Goal: Navigation & Orientation: Find specific page/section

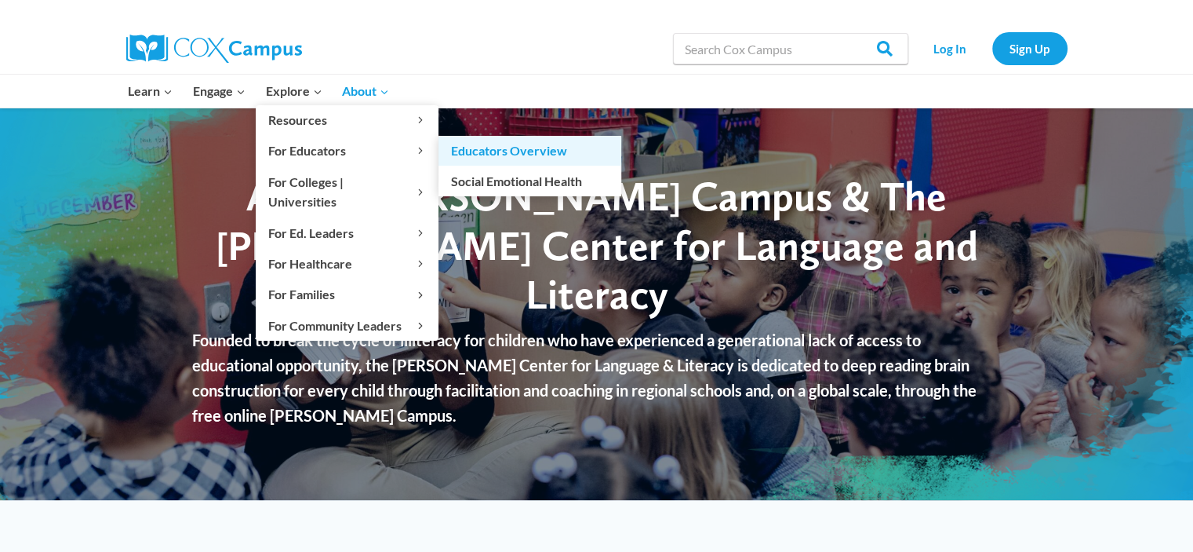
click at [455, 155] on link "Educators Overview" at bounding box center [530, 151] width 183 height 30
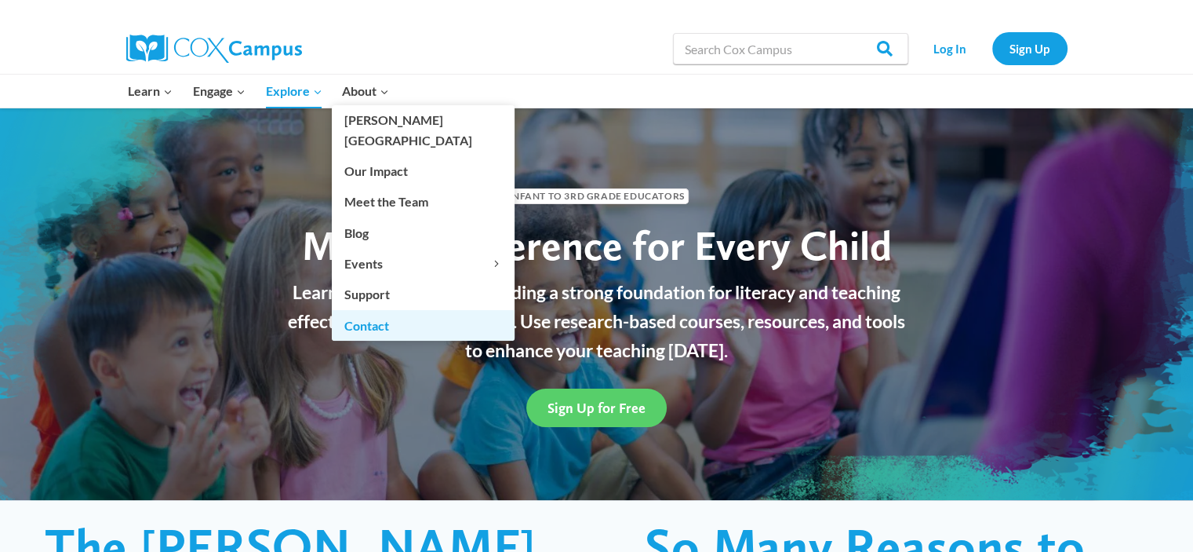
click at [380, 310] on link "Contact" at bounding box center [423, 325] width 183 height 30
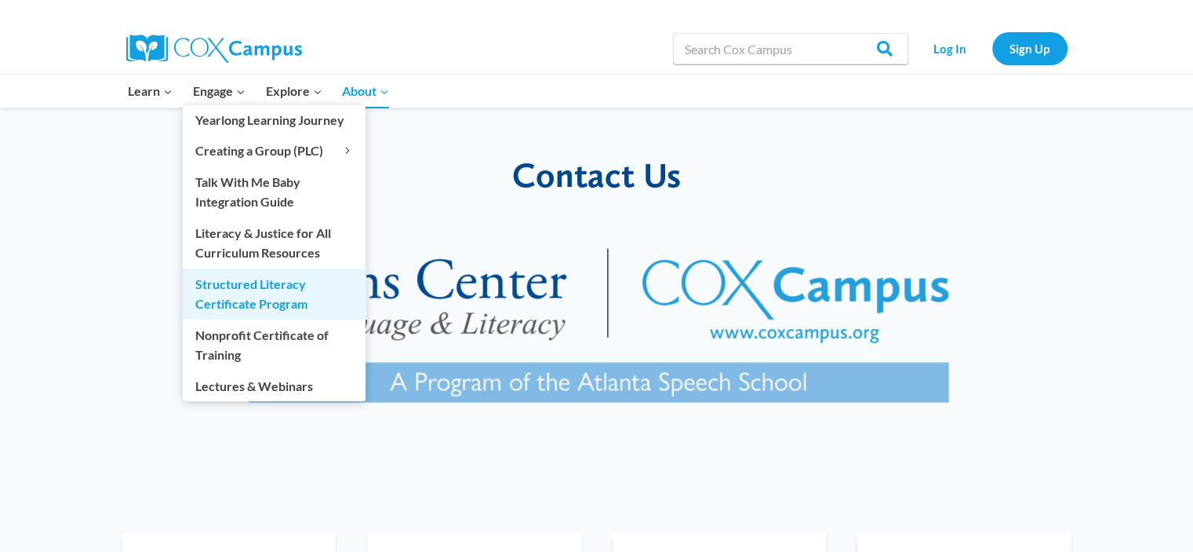
click at [264, 307] on link "Structured Literacy Certificate Program" at bounding box center [274, 293] width 183 height 50
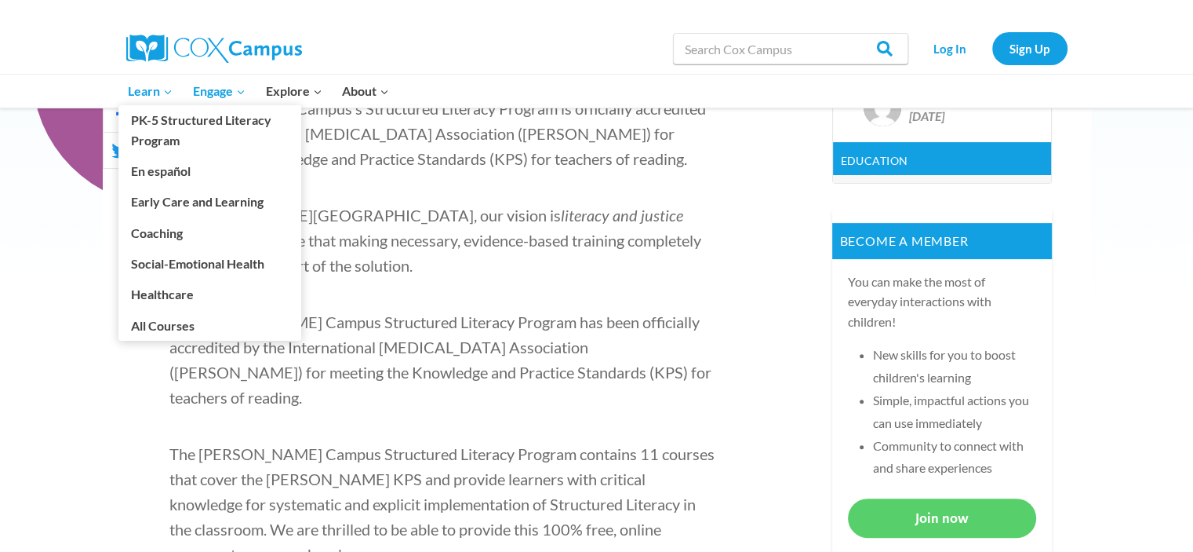
scroll to position [513, 0]
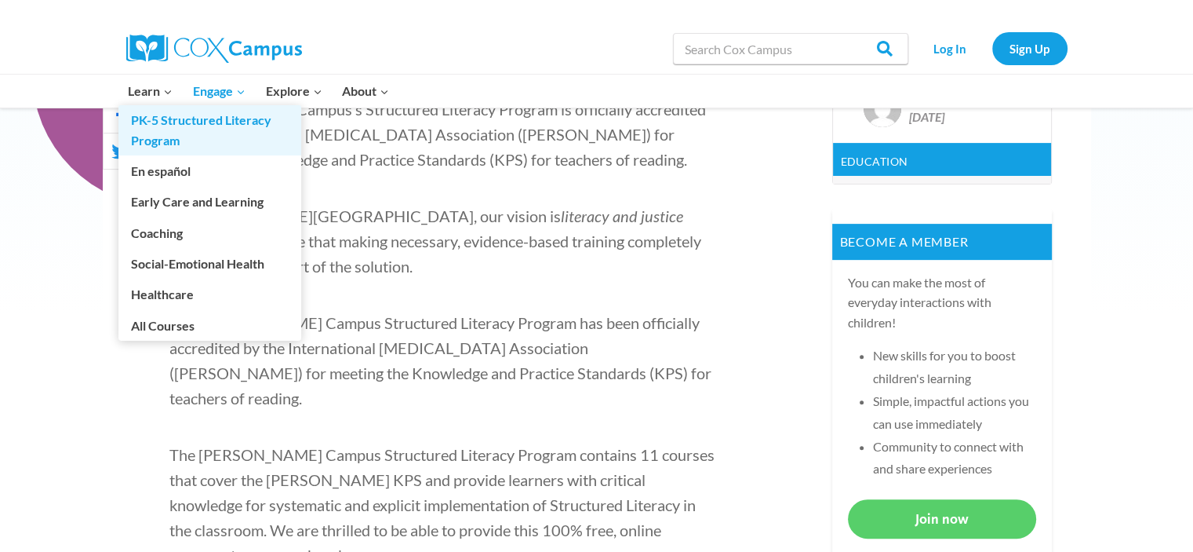
click at [157, 127] on link "PK-5 Structured Literacy Program" at bounding box center [209, 130] width 183 height 50
